Goal: Task Accomplishment & Management: Use online tool/utility

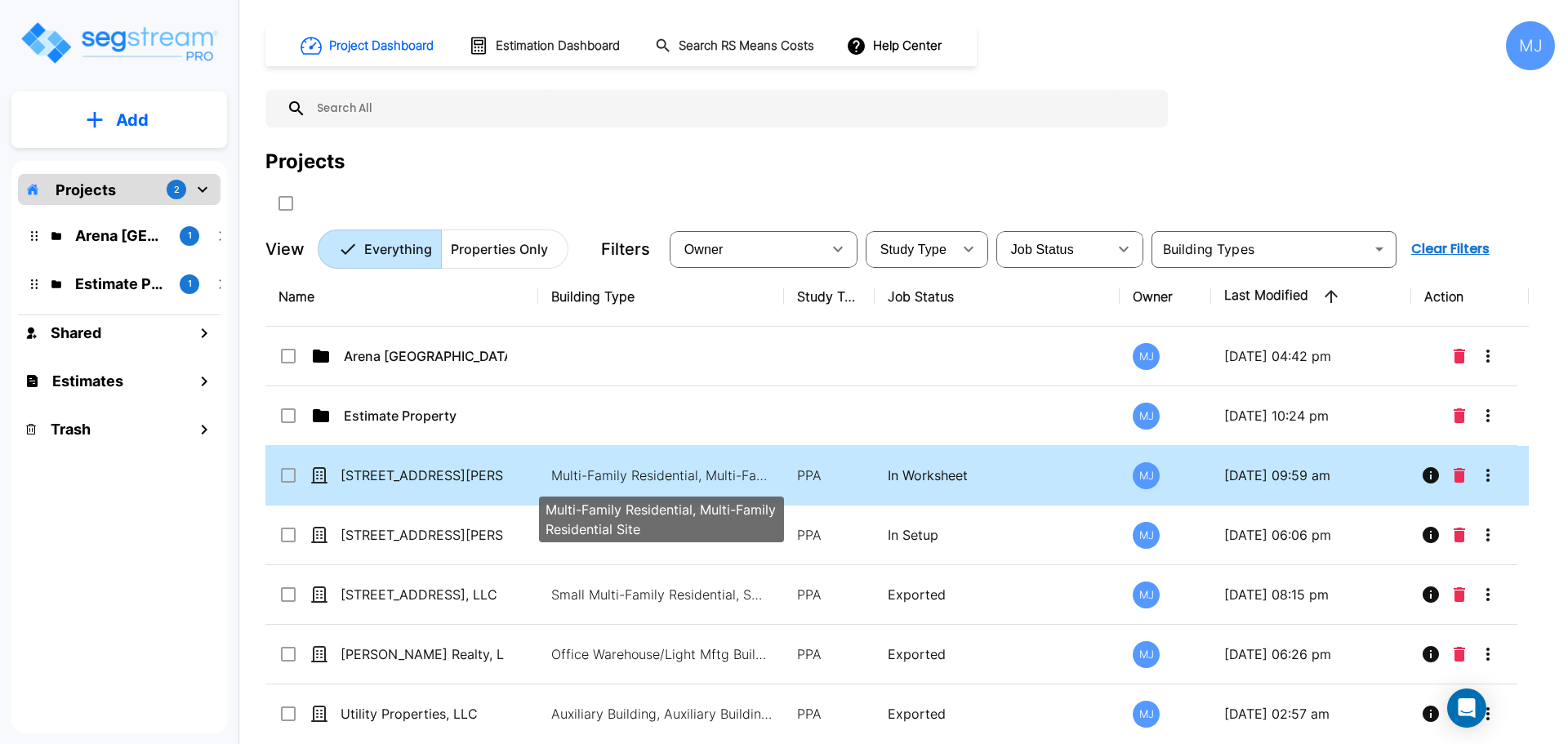
click at [666, 474] on p "Multi-Family Residential, Multi-Family Residential Site" at bounding box center [661, 475] width 220 height 20
checkbox input "true"
click at [666, 474] on p "Multi-Family Residential, Multi-Family Residential Site" at bounding box center [661, 475] width 220 height 20
click at [651, 484] on p "Multi-Family Residential, Multi-Family Residential Site" at bounding box center [661, 475] width 220 height 20
checkbox input "true"
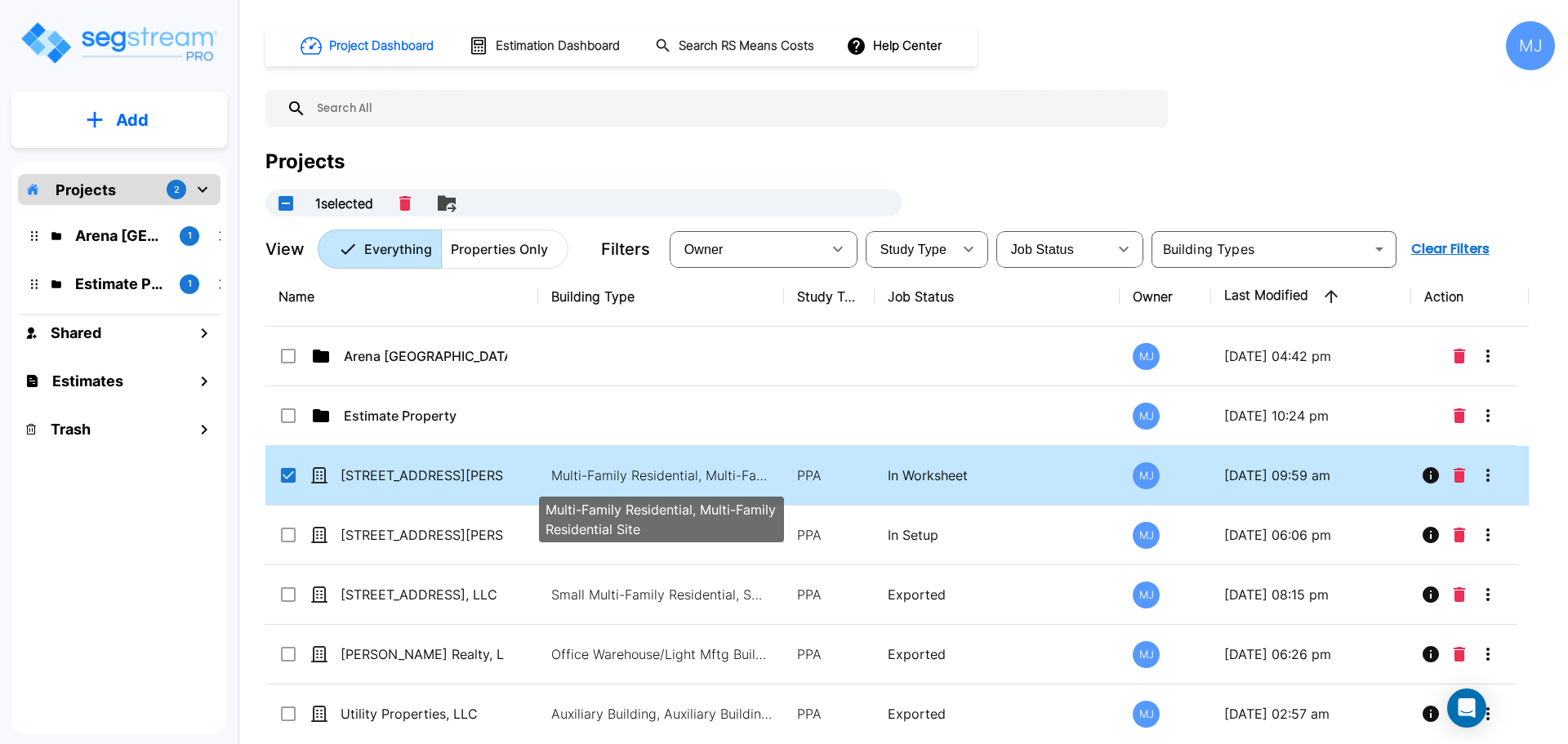
click at [651, 484] on p "Multi-Family Residential, Multi-Family Residential Site" at bounding box center [661, 475] width 220 height 20
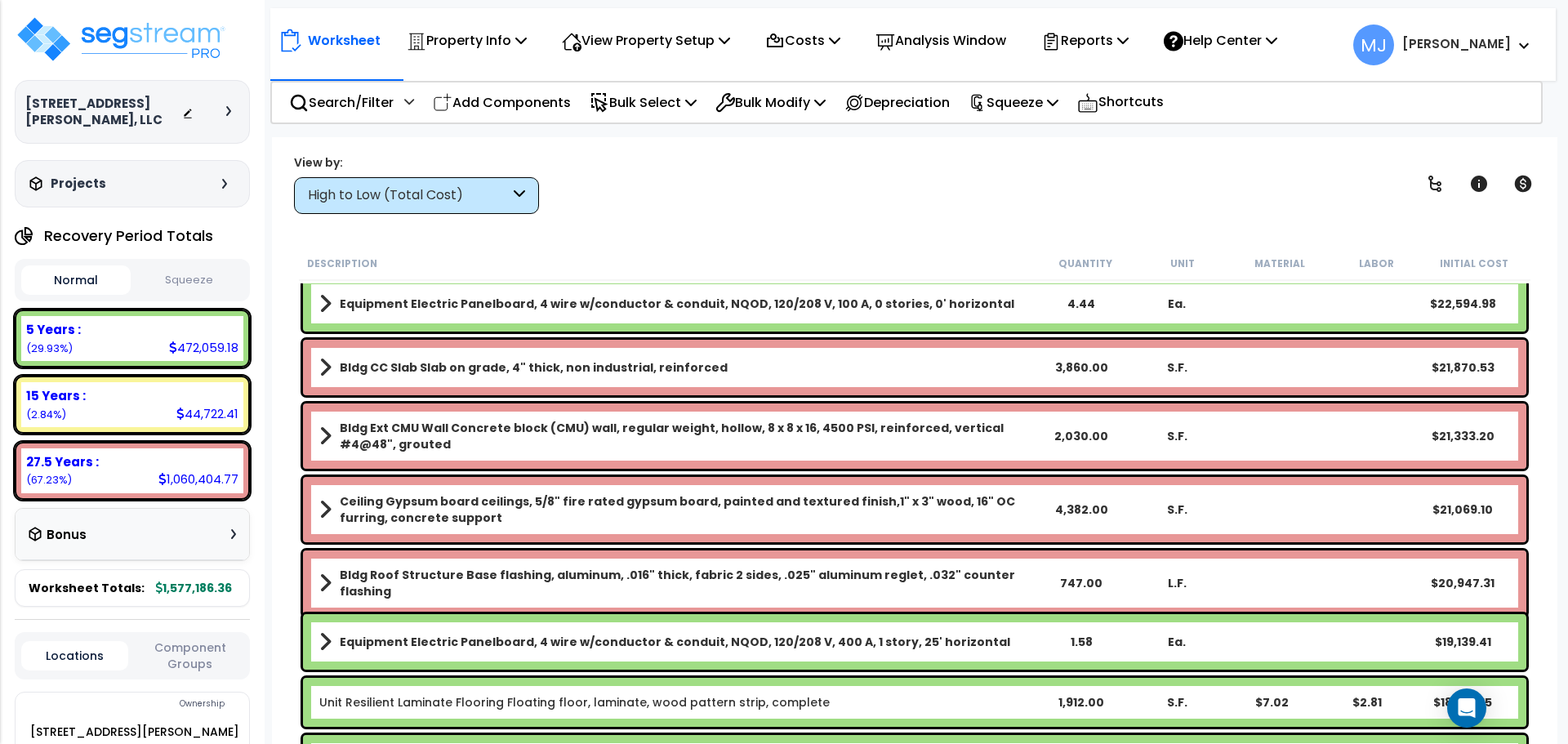
scroll to position [898, 0]
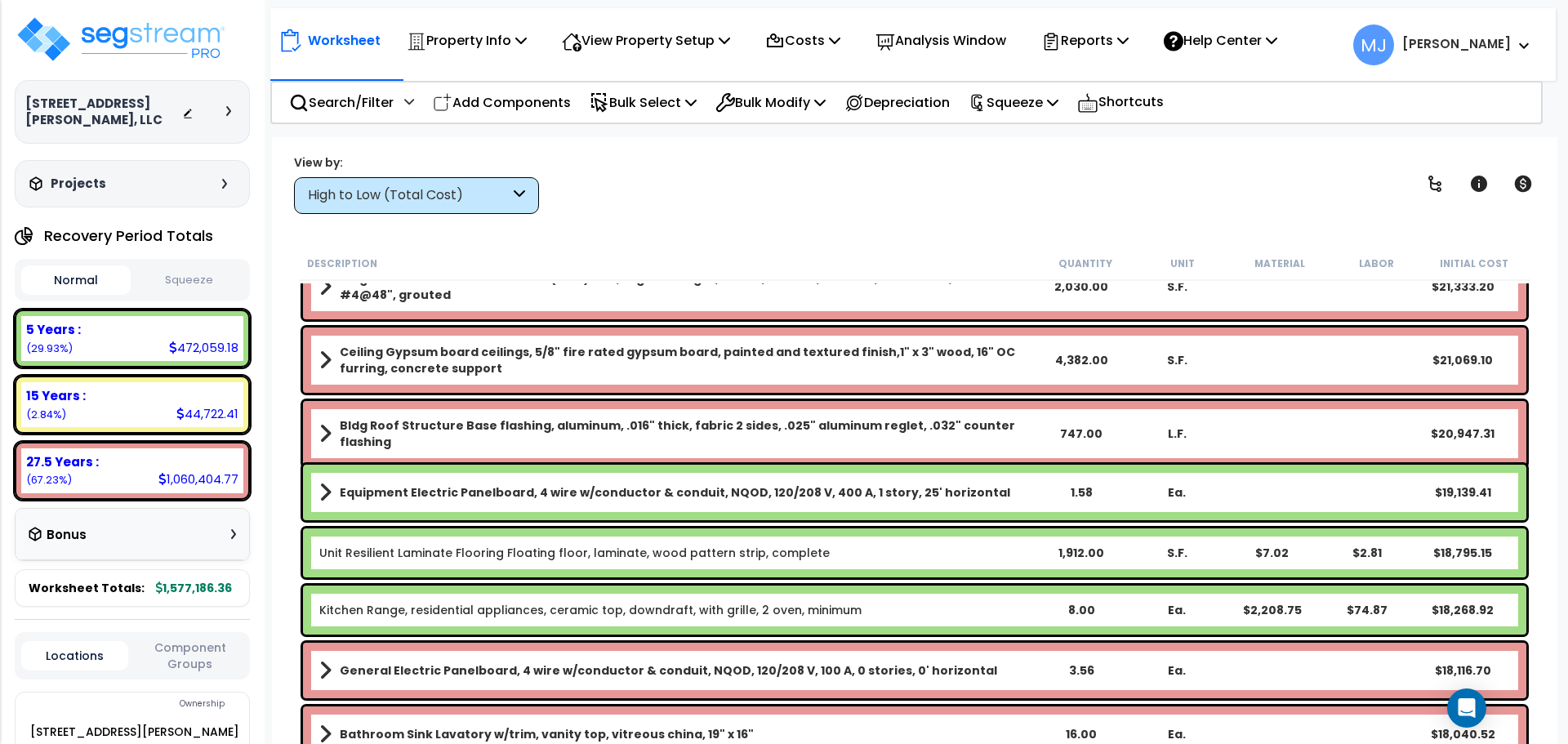
click at [400, 610] on link "Kitchen Range, residential appliances, ceramic top, downdraft, with grille, 2 o…" at bounding box center [590, 609] width 542 height 17
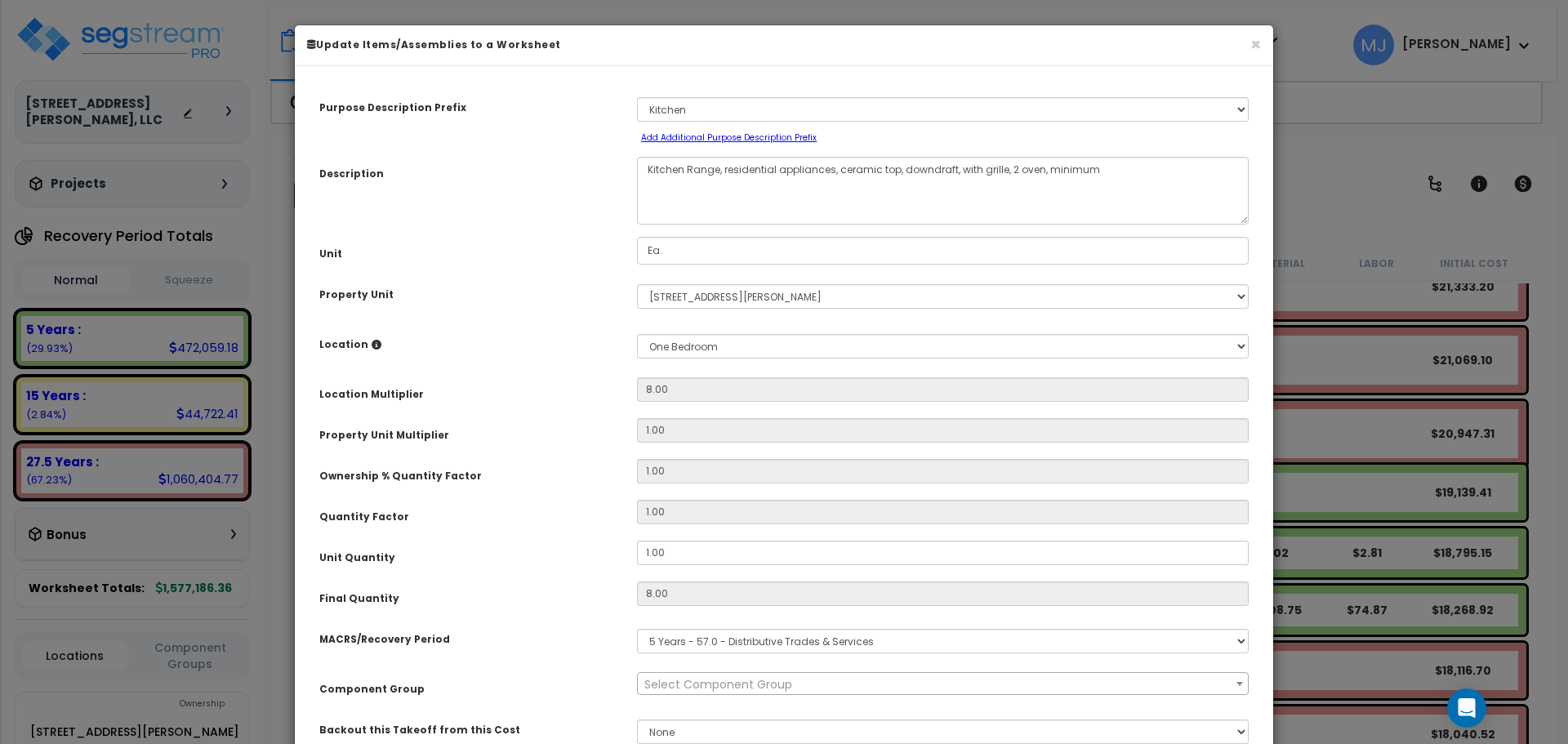
select select "47830"
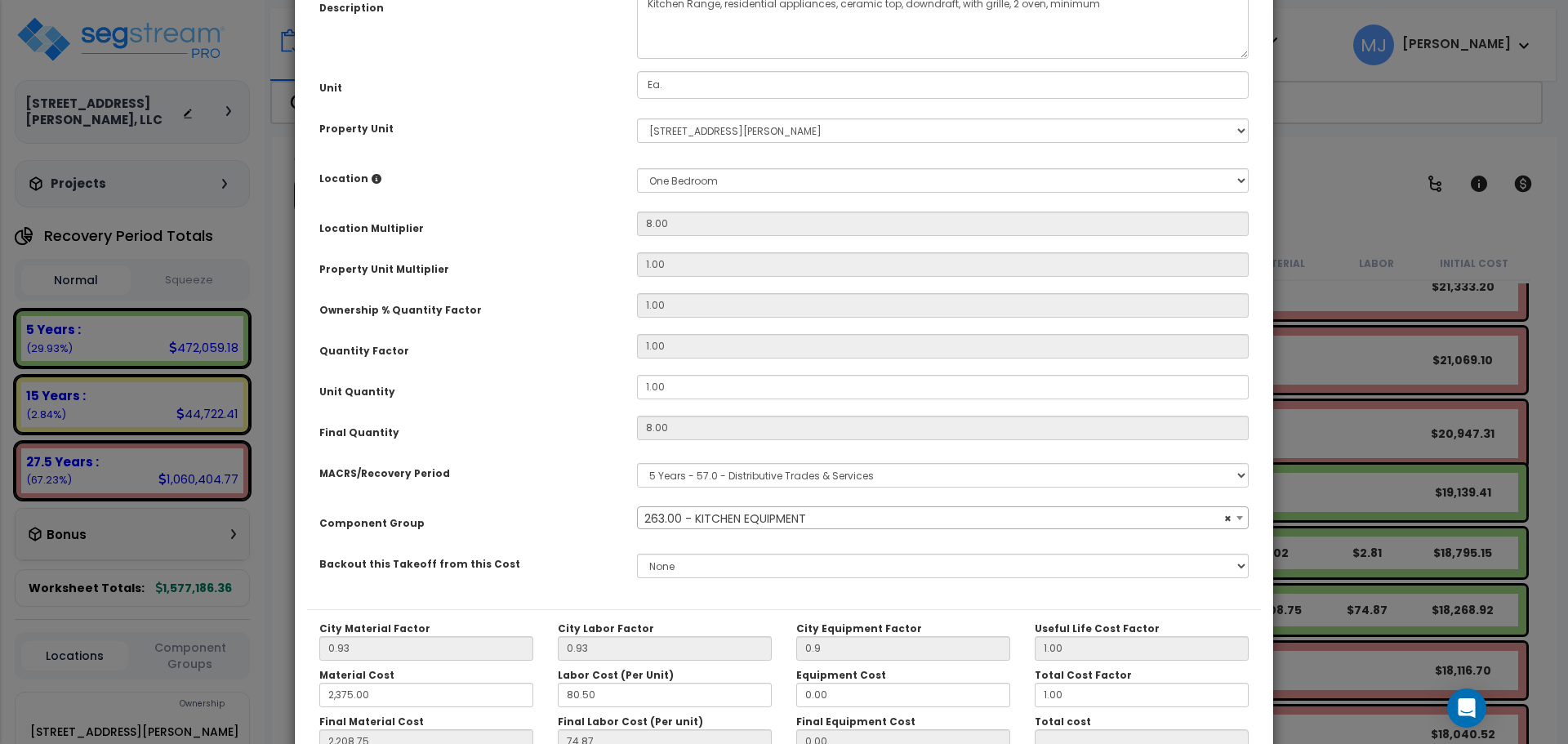
scroll to position [0, 0]
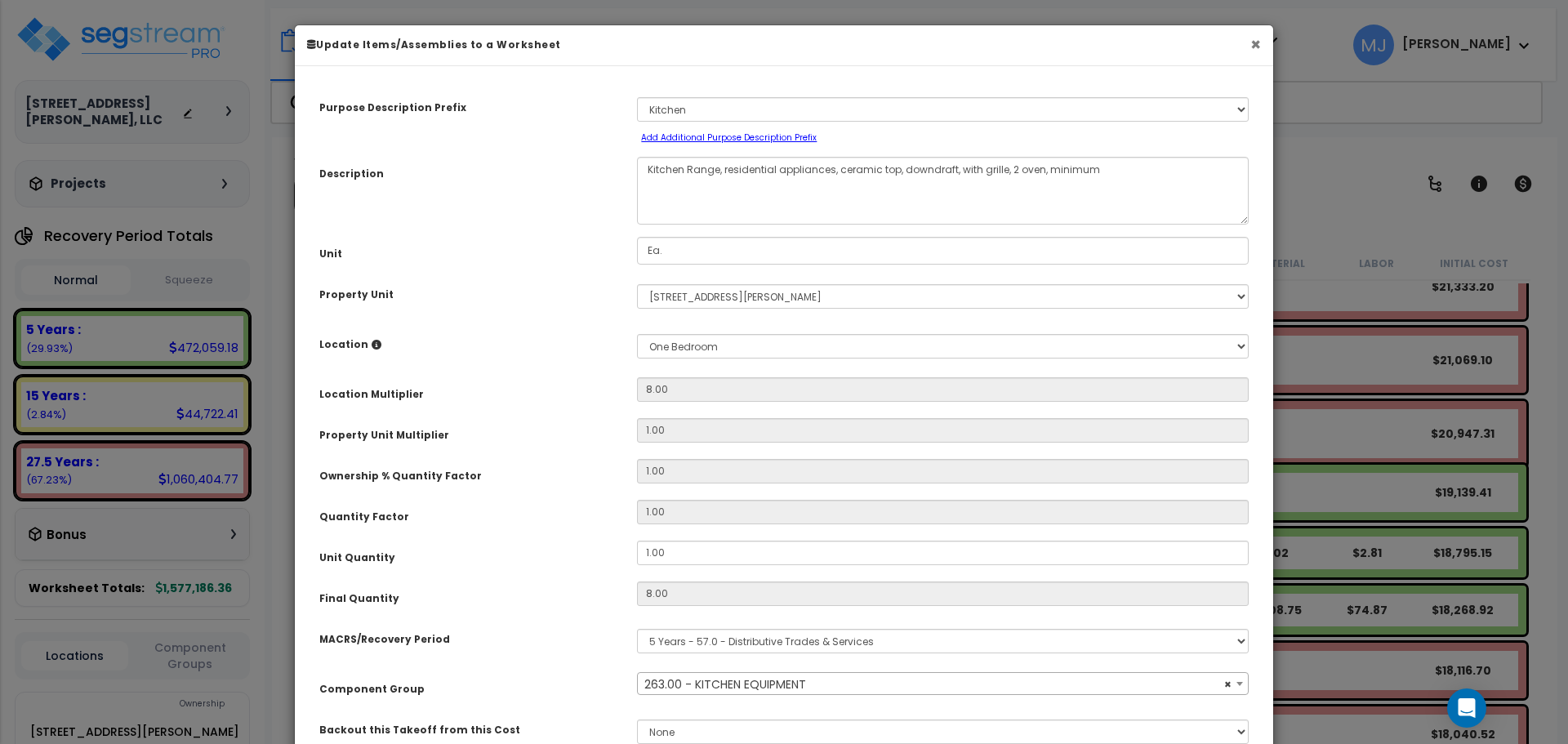
click at [1251, 43] on button "×" at bounding box center [1255, 45] width 11 height 18
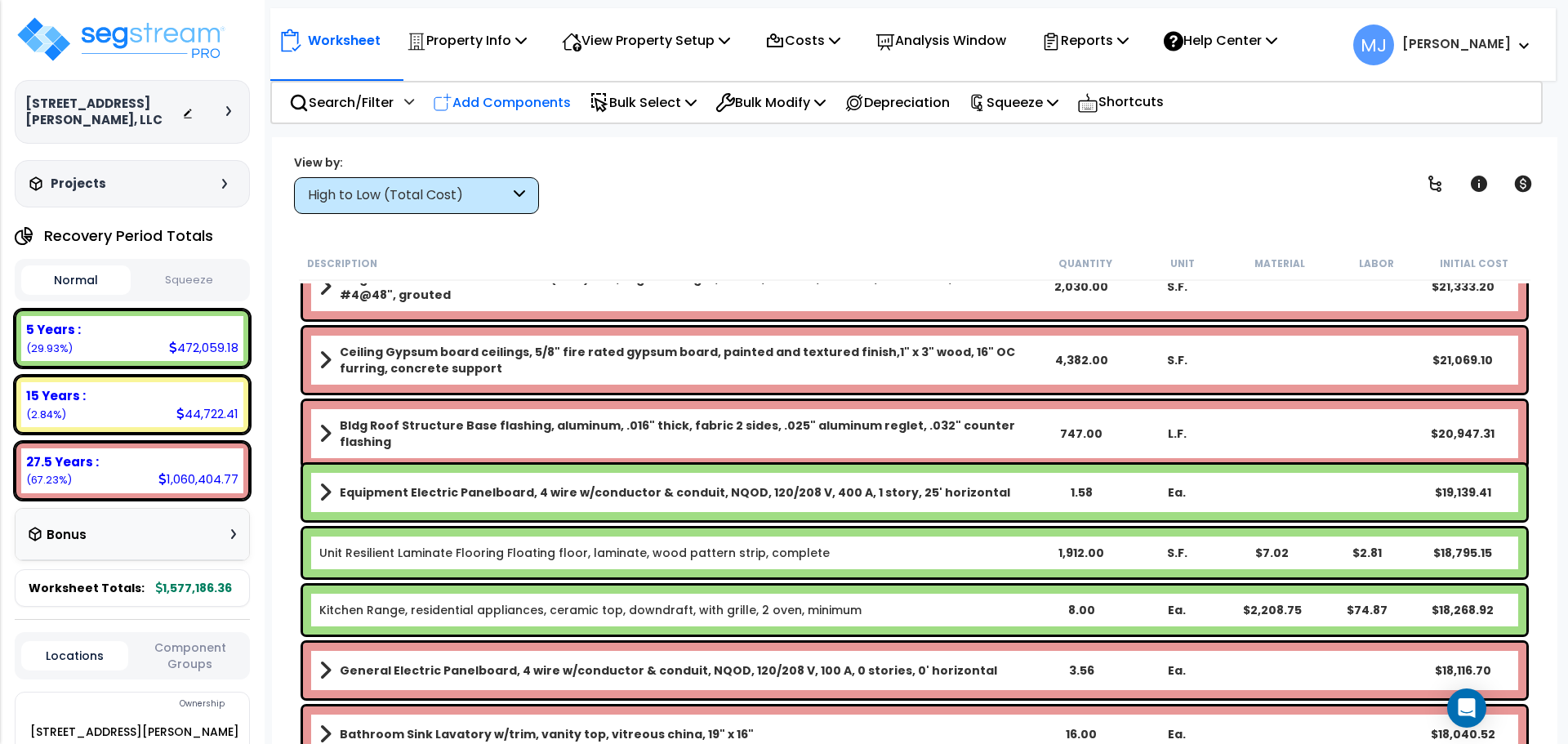
click at [489, 102] on p "Add Components" at bounding box center [502, 102] width 138 height 22
select select
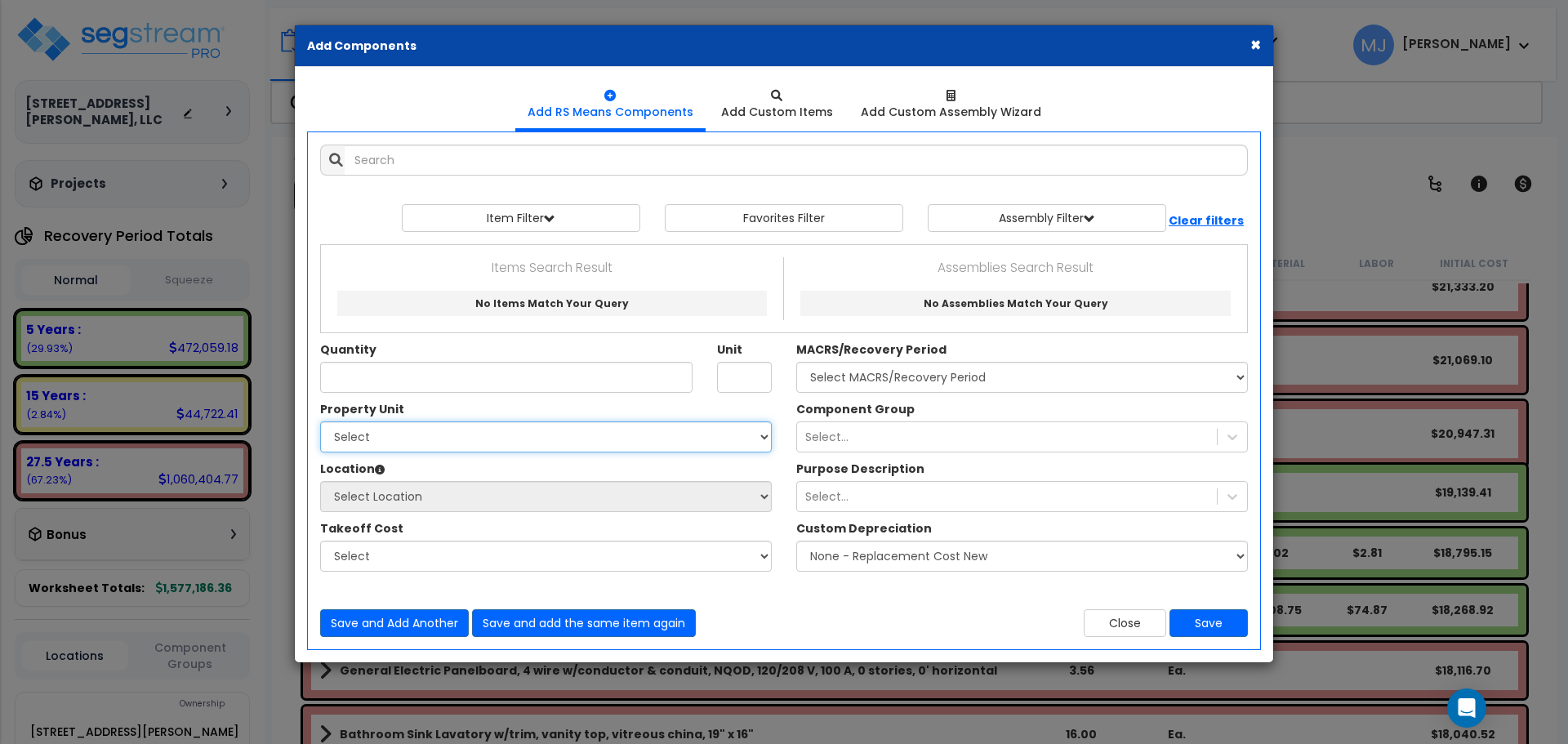
click at [761, 435] on select "Select [STREET_ADDRESS][PERSON_NAME] Site Improvements" at bounding box center [545, 437] width 451 height 31
click at [570, 428] on select "Select [STREET_ADDRESS][PERSON_NAME] Site Improvements" at bounding box center [545, 437] width 451 height 31
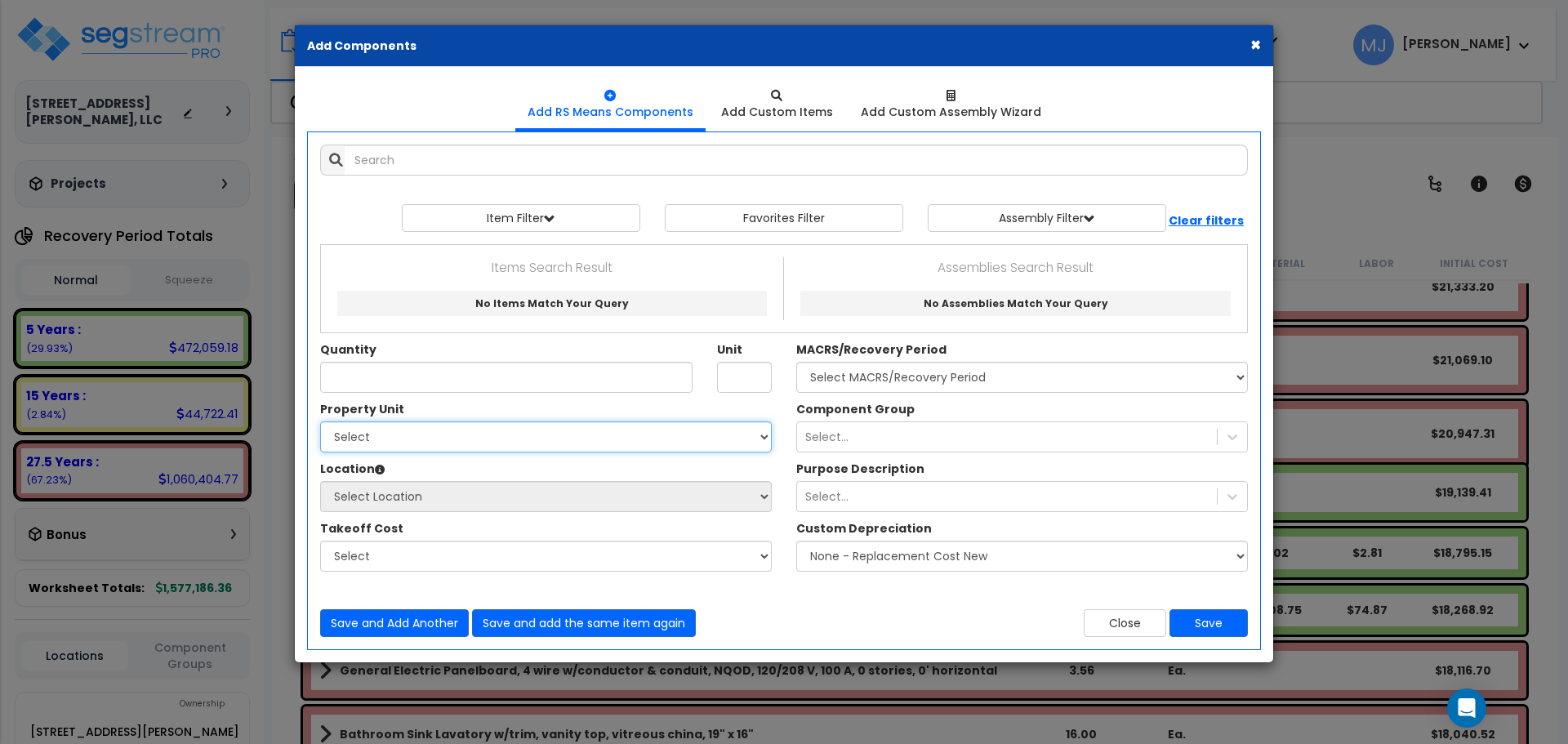
select select "167565"
click at [320, 421] on select "Select [STREET_ADDRESS][PERSON_NAME] Site Improvements" at bounding box center [545, 437] width 451 height 31
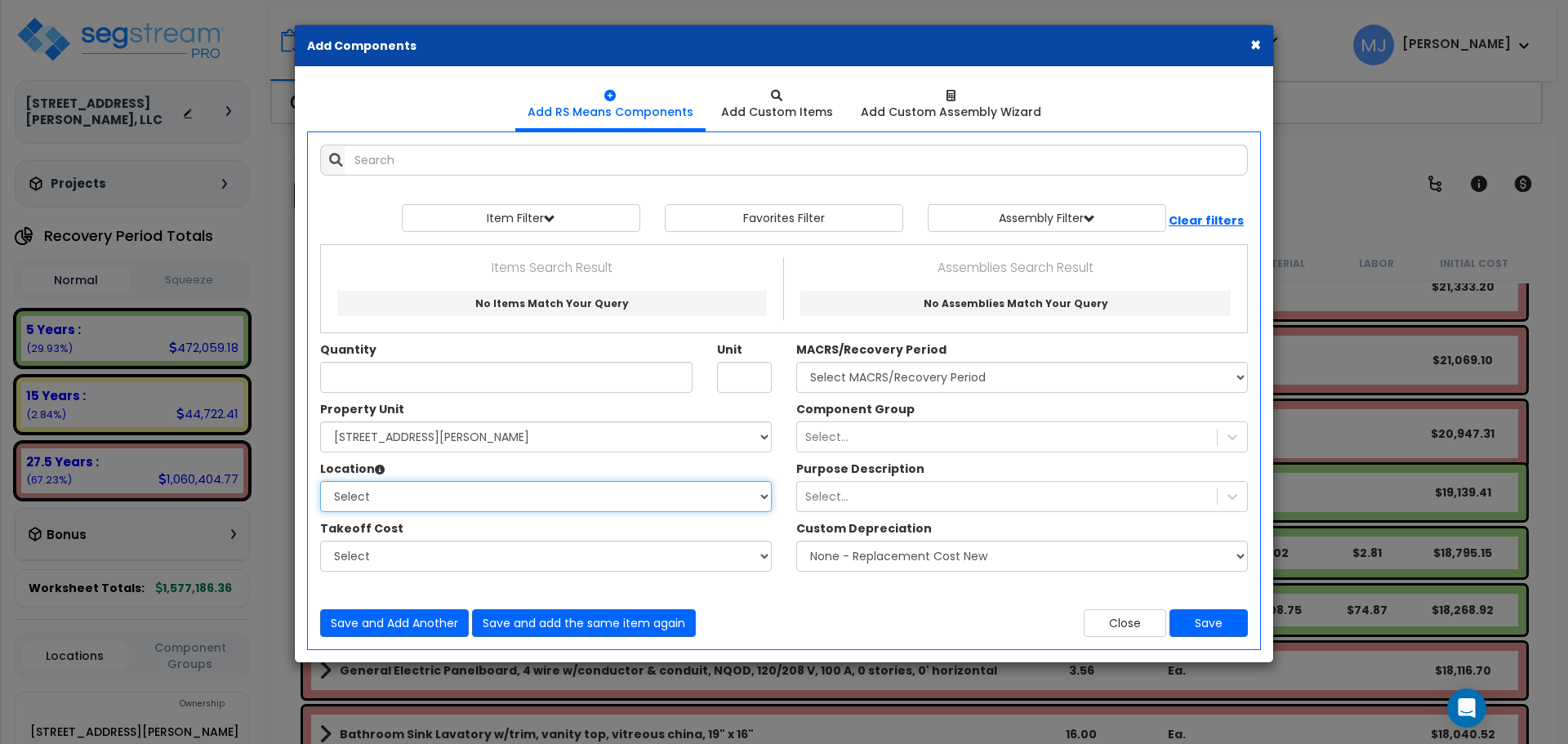
click at [504, 497] on select "Select Building Building Interior One Bedroom Three Bedroom Two Bedroom Add Add…" at bounding box center [545, 496] width 451 height 31
click at [571, 477] on div "Location Please select Property Unit to enable Location" at bounding box center [545, 470] width 451 height 20
click at [569, 496] on select "Select Building Building Interior One Bedroom Three Bedroom Two Bedroom Add Add…" at bounding box center [545, 496] width 451 height 31
click at [762, 496] on select "Select Building Building Interior One Bedroom Three Bedroom Two Bedroom Add Add…" at bounding box center [545, 496] width 451 height 31
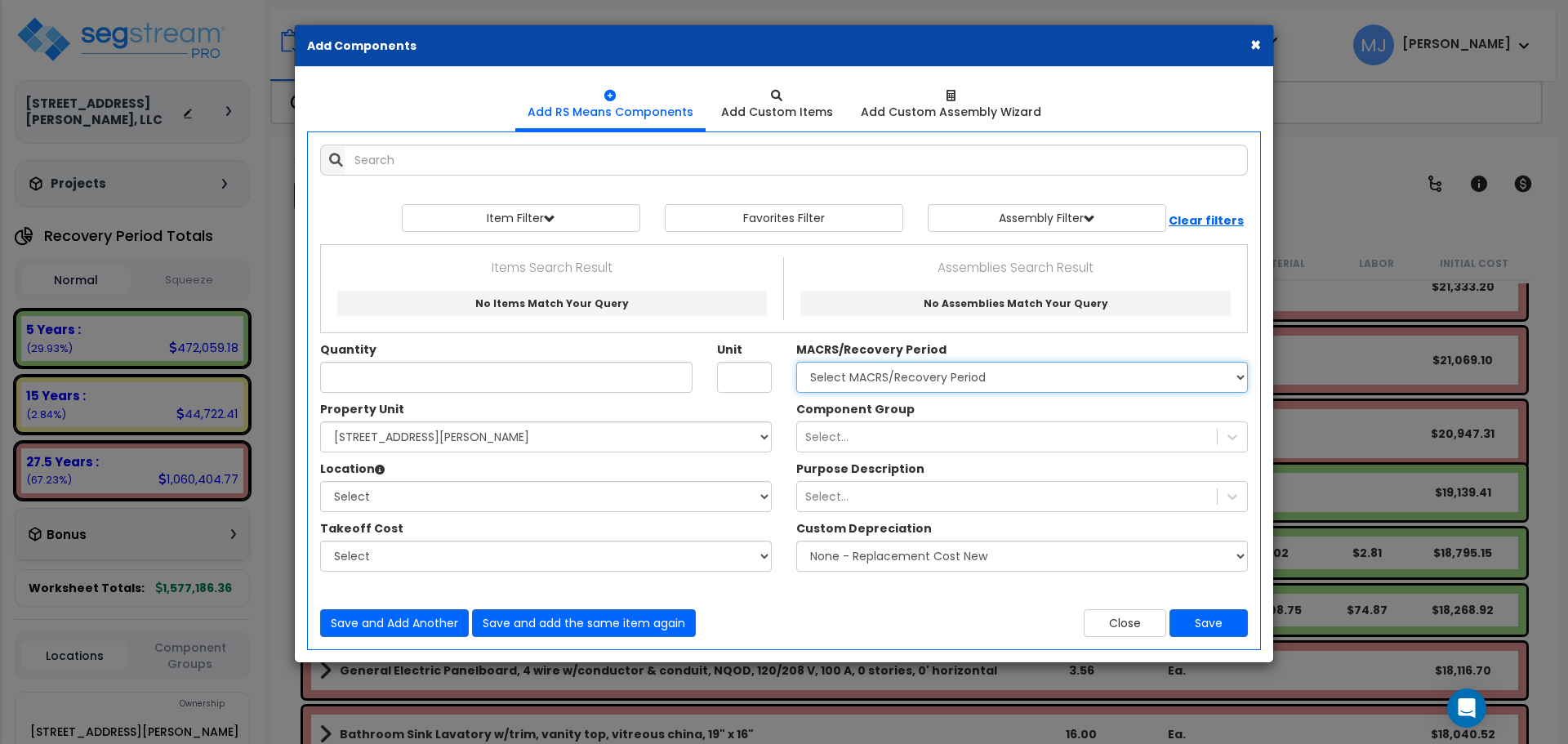
click at [934, 379] on select "Select MACRS/Recovery Period 5 Years - 57.0 - Distributive Trades & Services 5 …" at bounding box center [1021, 377] width 451 height 31
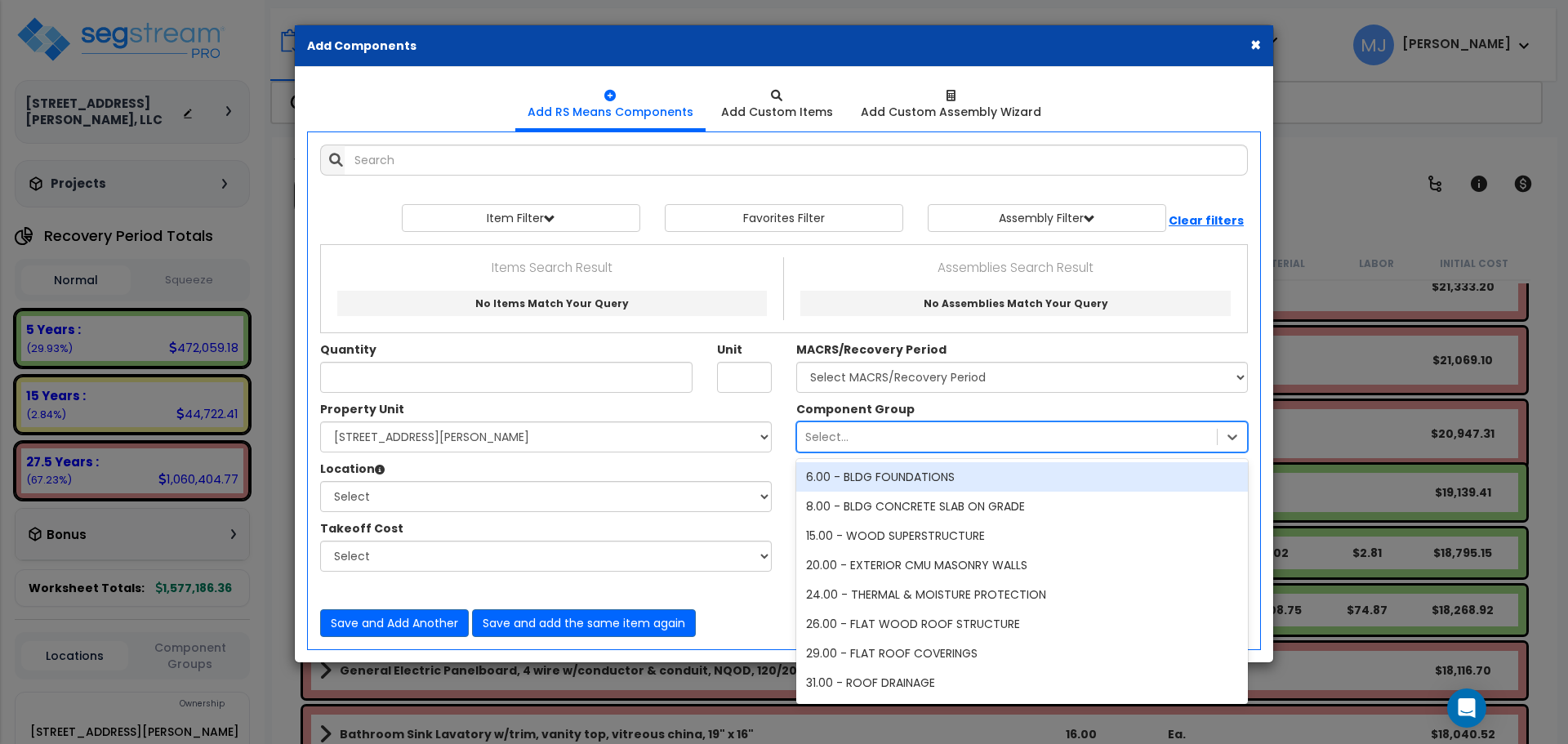
click at [941, 431] on div "Select..." at bounding box center [1006, 437] width 419 height 26
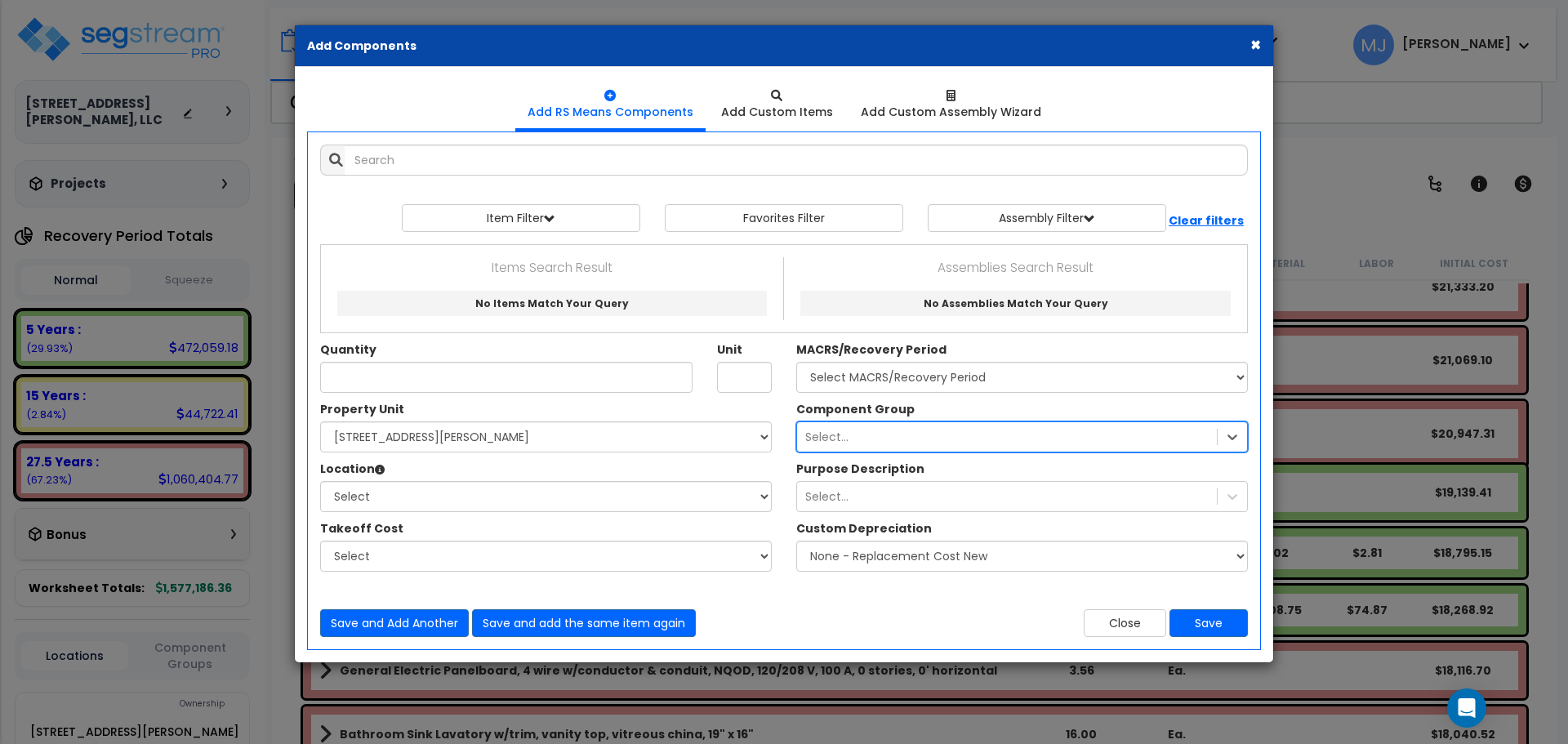
click at [941, 431] on div "Select..." at bounding box center [1006, 437] width 419 height 26
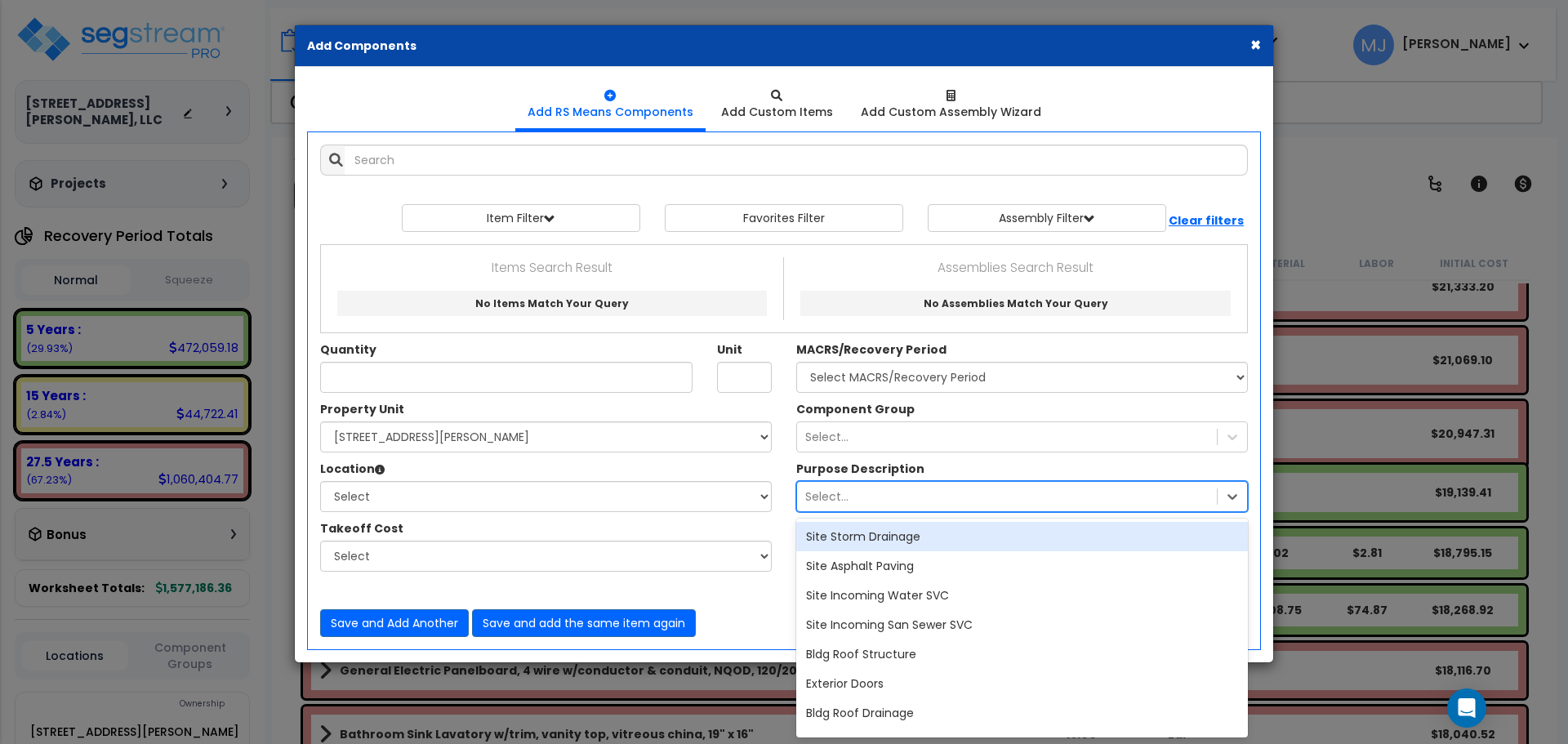
click at [905, 494] on div "Select..." at bounding box center [1006, 496] width 419 height 26
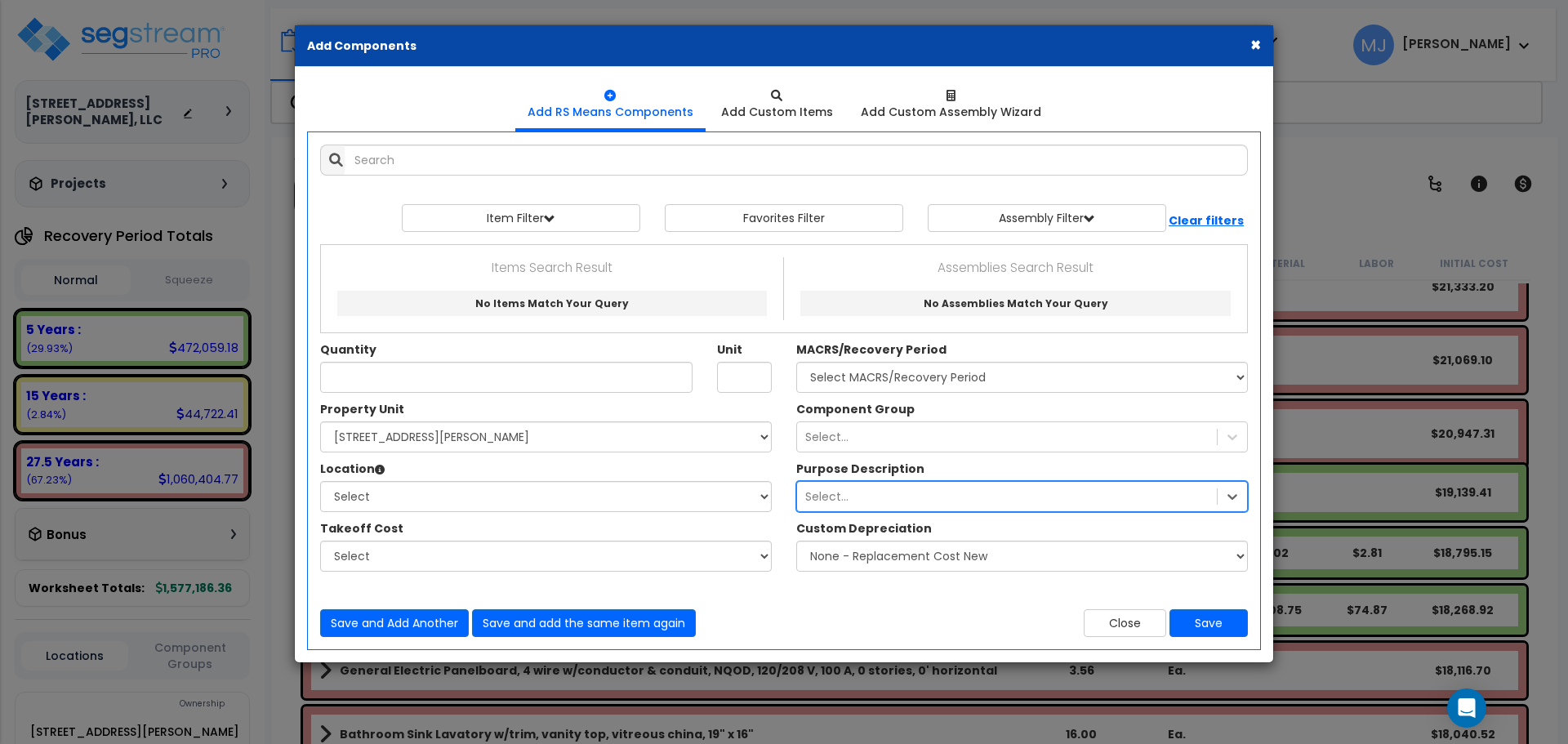
click at [905, 494] on div "Select..." at bounding box center [1006, 496] width 419 height 26
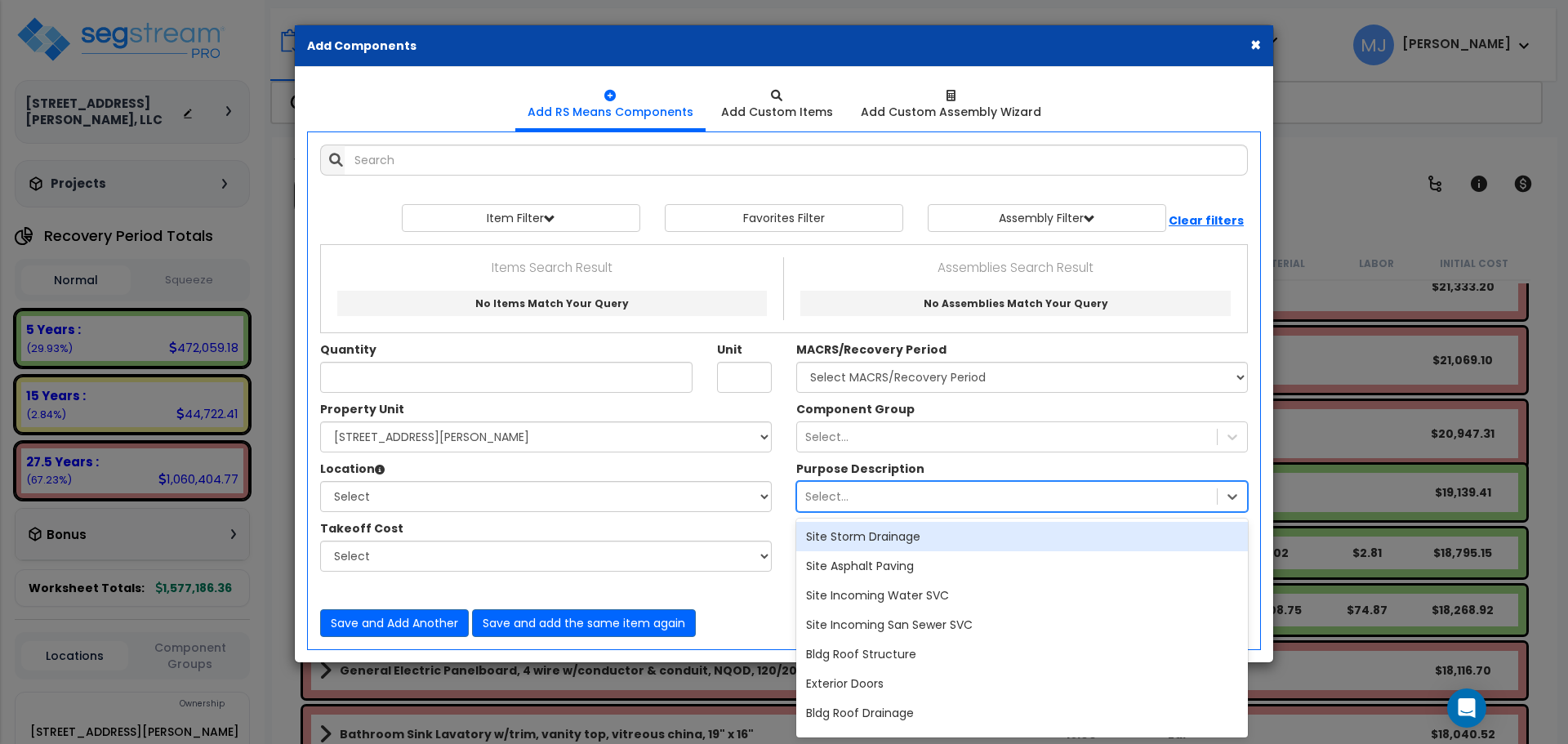
click at [905, 494] on div "Select..." at bounding box center [1006, 496] width 419 height 26
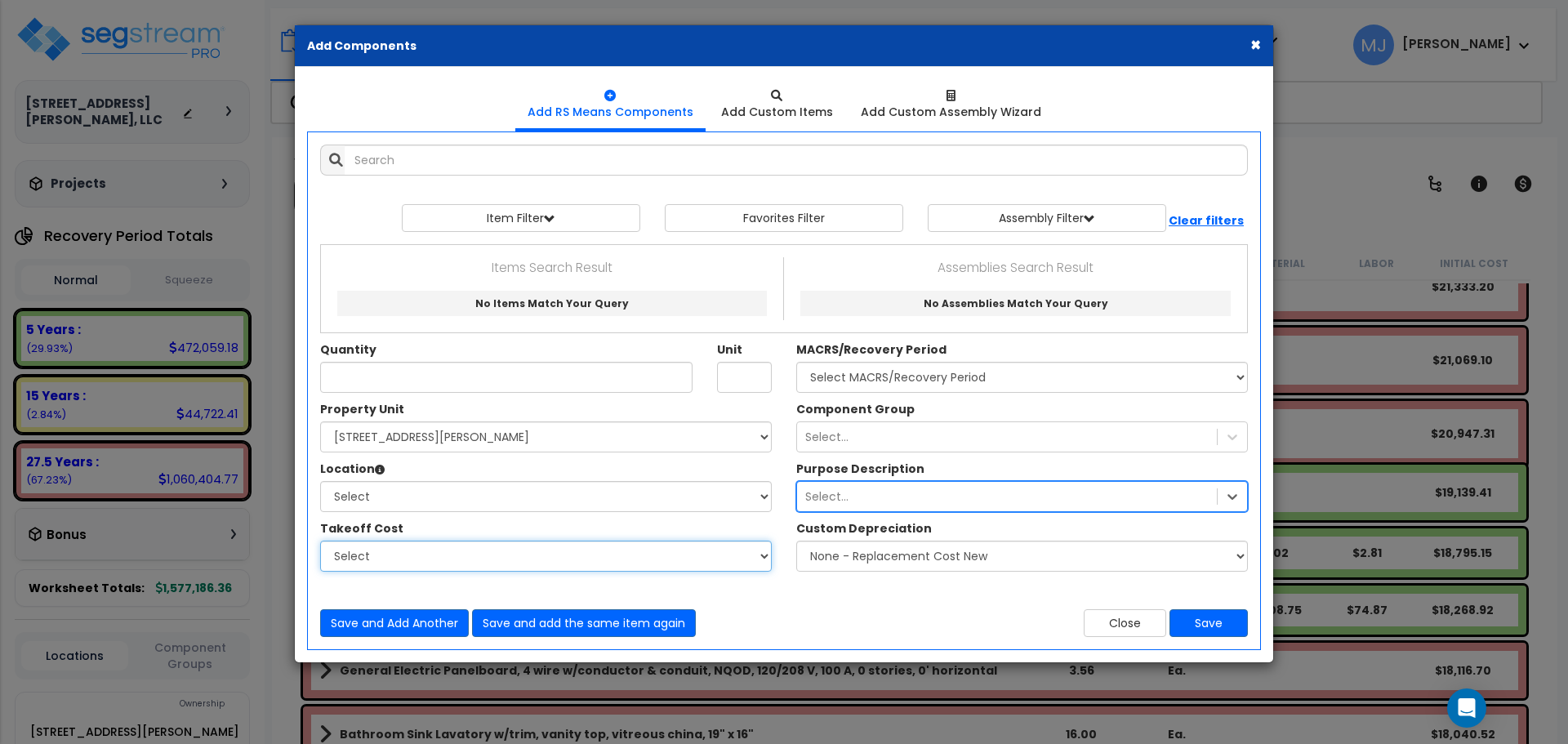
click at [766, 555] on select "Select" at bounding box center [545, 556] width 451 height 31
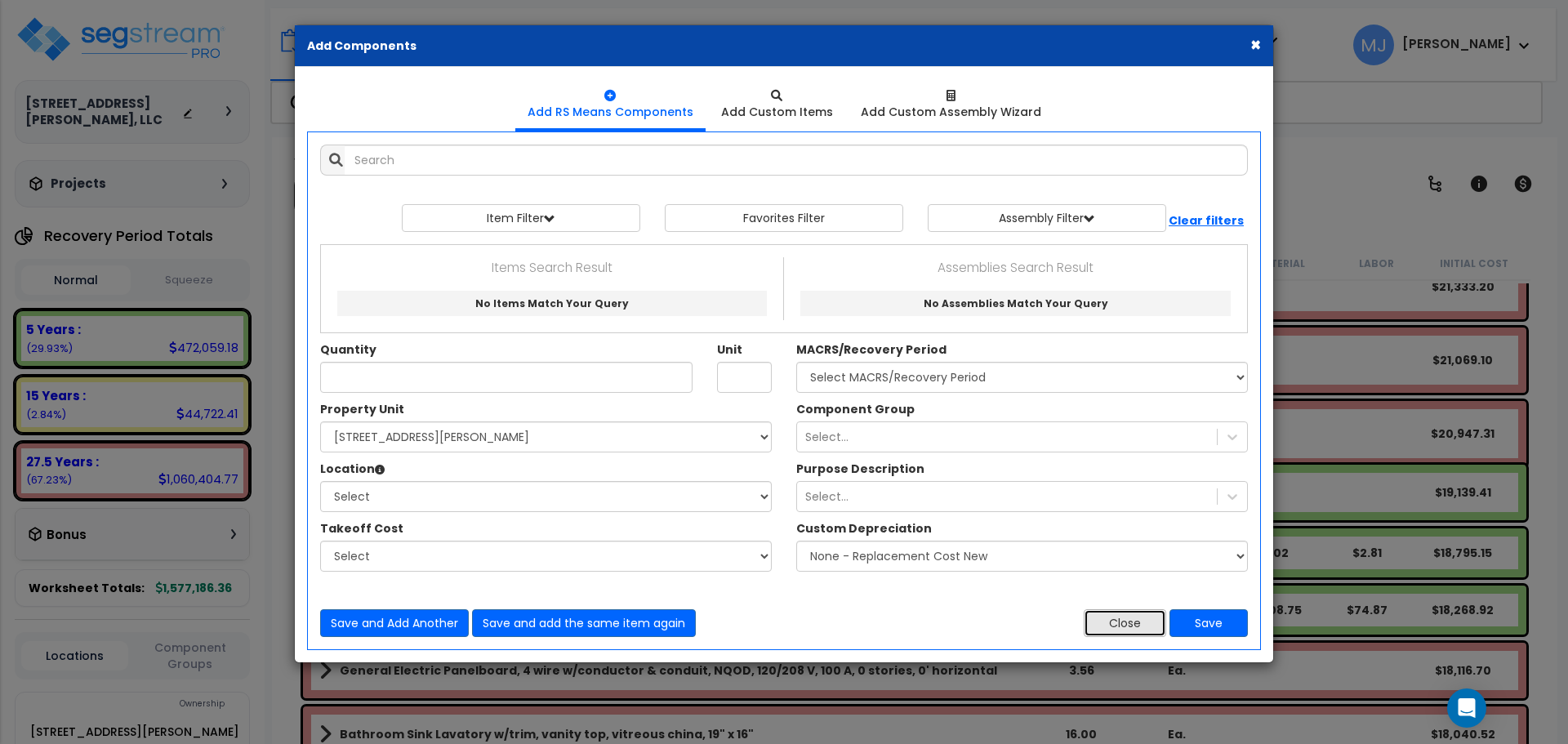
click at [1135, 631] on button "Close" at bounding box center [1124, 623] width 83 height 27
